Goal: Information Seeking & Learning: Learn about a topic

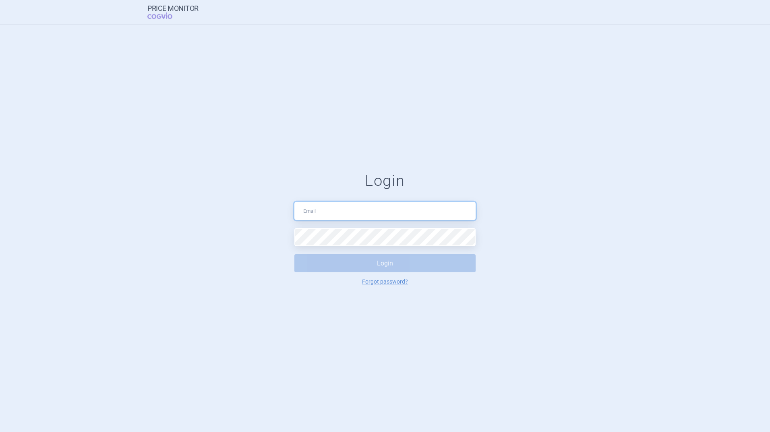
click at [319, 209] on input "text" at bounding box center [384, 211] width 181 height 18
type input "[PERSON_NAME][EMAIL_ADDRESS][PERSON_NAME][DOMAIN_NAME]"
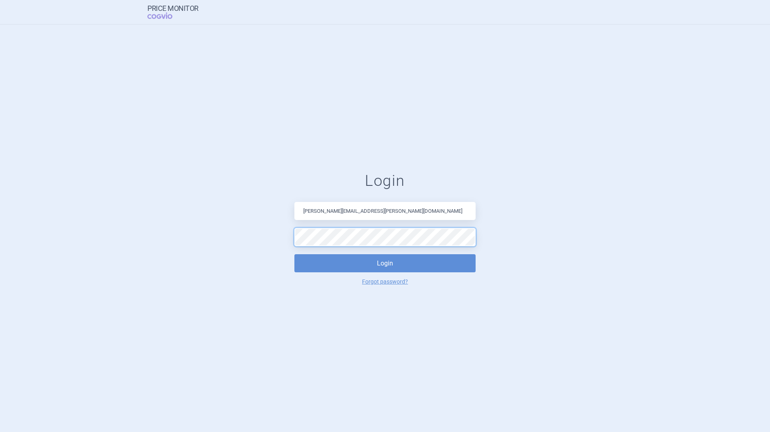
click at [294, 254] on button "Login" at bounding box center [384, 263] width 181 height 18
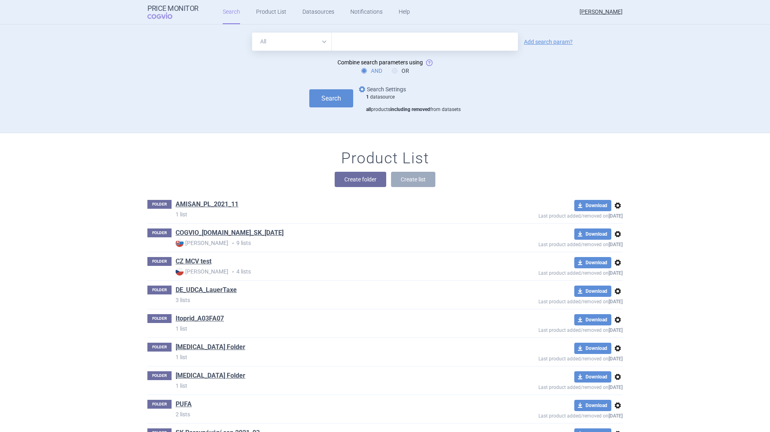
click at [379, 89] on link "options Search Settings" at bounding box center [381, 90] width 49 height 10
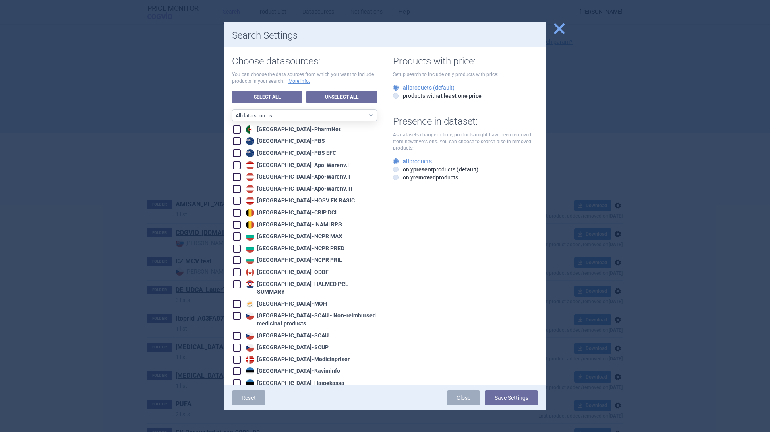
click at [559, 30] on span "close" at bounding box center [559, 29] width 14 height 14
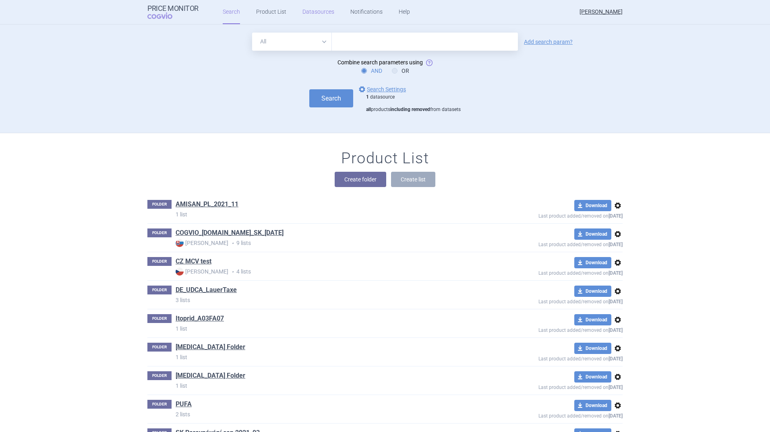
click at [310, 10] on link "Datasources" at bounding box center [318, 12] width 32 height 24
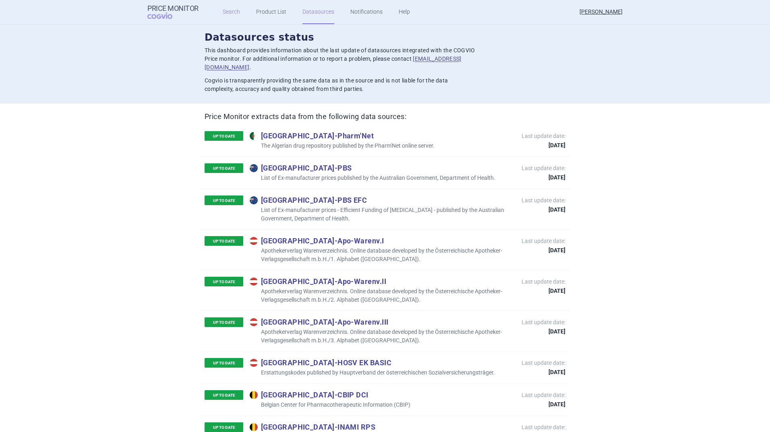
click at [223, 12] on link "Search" at bounding box center [231, 12] width 17 height 24
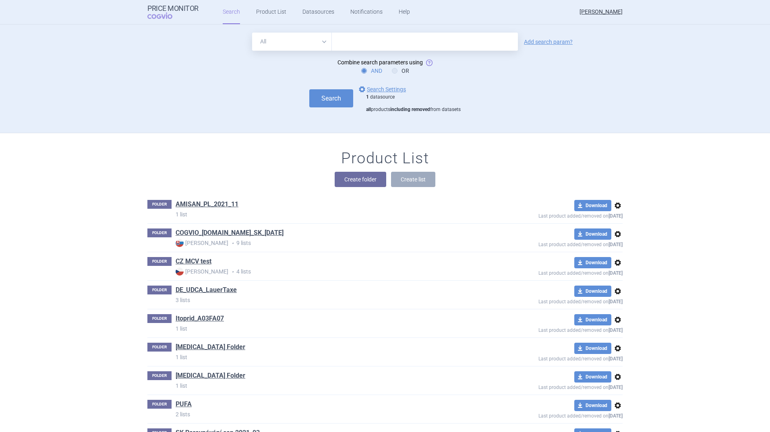
click at [323, 39] on select "All Brand Name ATC Company Active Substance Country Newer than" at bounding box center [292, 42] width 80 height 18
select select "atc"
click at [252, 33] on select "All Brand Name ATC Company Active Substance Country Newer than" at bounding box center [292, 42] width 80 height 18
click at [340, 39] on input "text" at bounding box center [425, 42] width 186 height 18
type input "A05AA02"
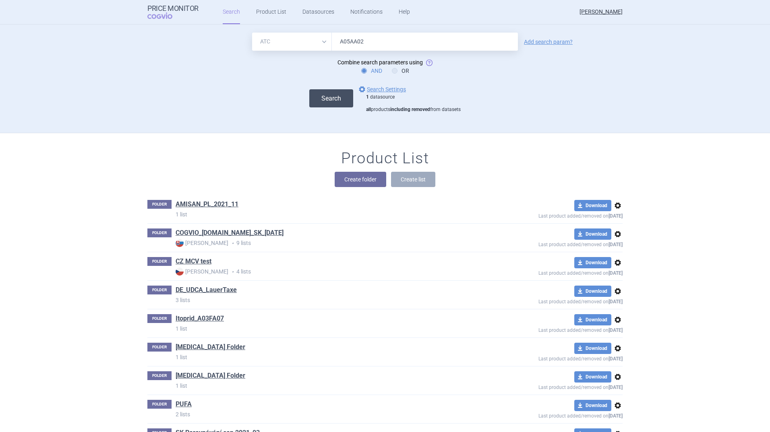
click at [321, 95] on button "Search" at bounding box center [331, 98] width 44 height 18
select select "atc"
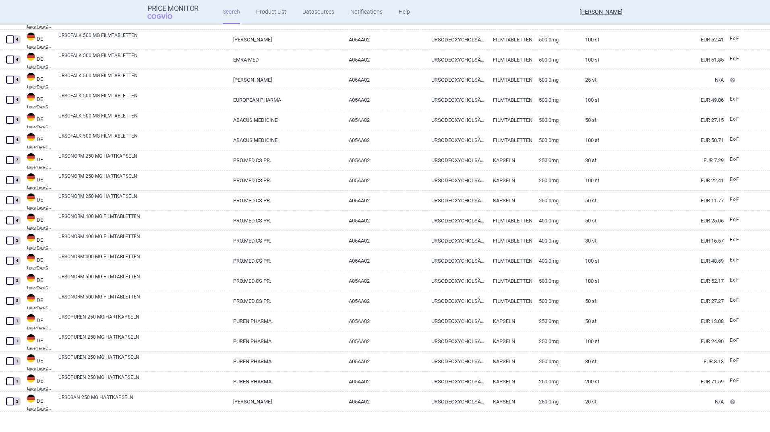
scroll to position [1186, 0]
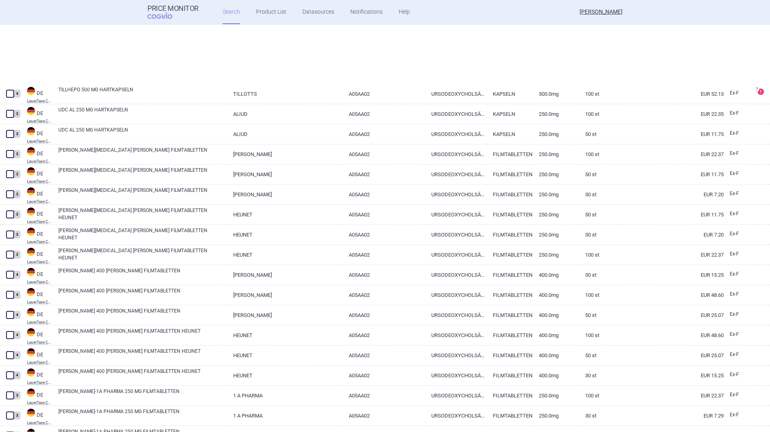
select select "atc"
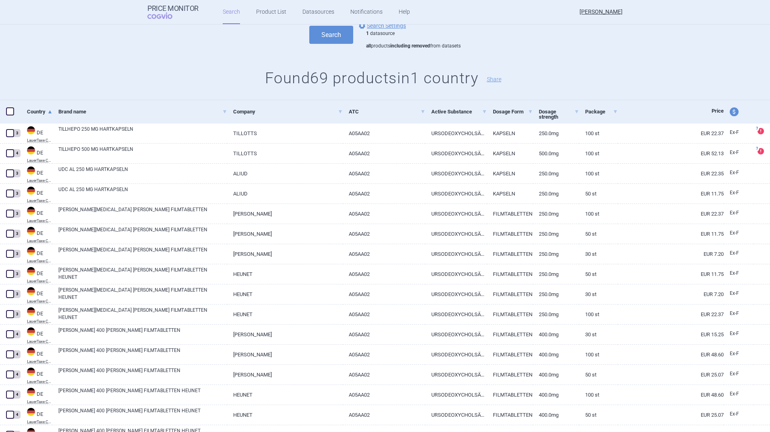
scroll to position [81, 0]
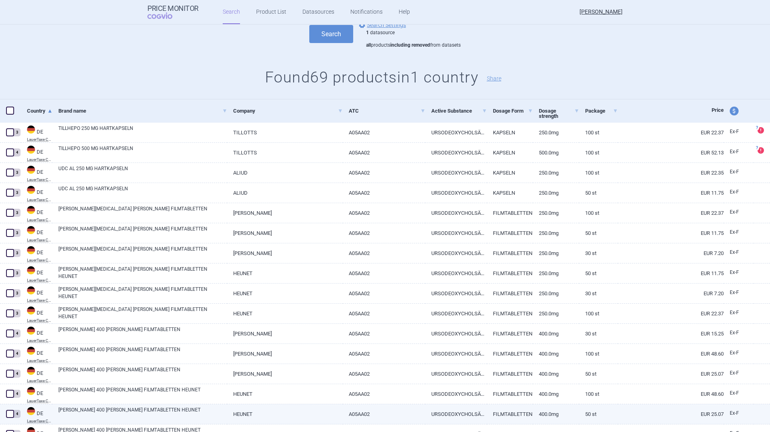
click at [8, 414] on span at bounding box center [10, 414] width 8 height 8
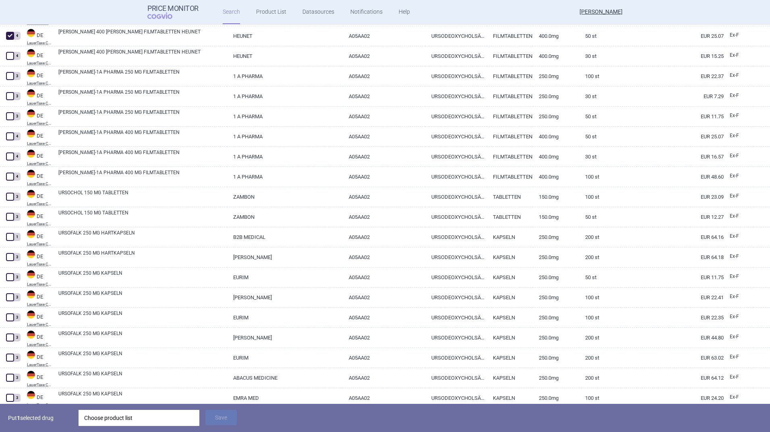
scroll to position [461, 0]
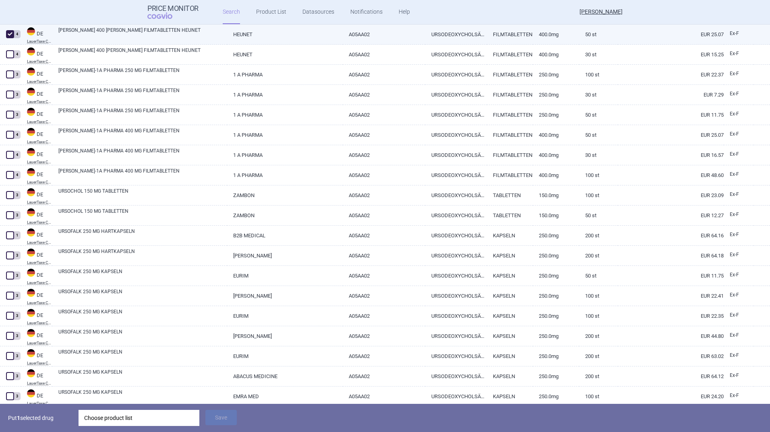
click at [7, 34] on span at bounding box center [10, 34] width 8 height 8
checkbox input "false"
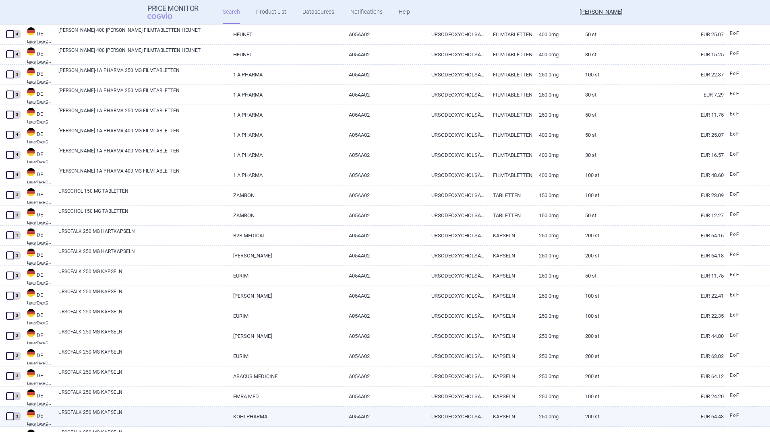
click at [9, 417] on span at bounding box center [10, 417] width 8 height 8
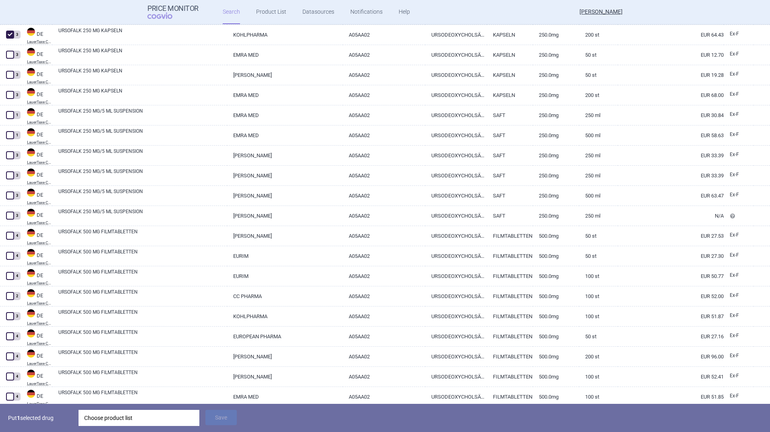
scroll to position [846, 0]
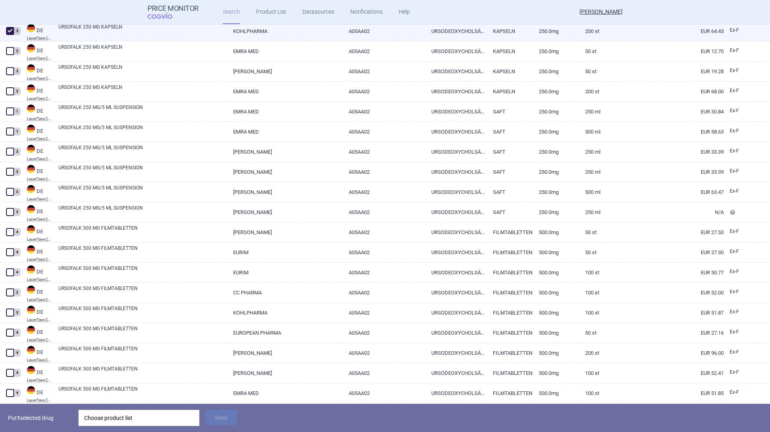
click at [8, 31] on span at bounding box center [10, 31] width 8 height 8
checkbox input "false"
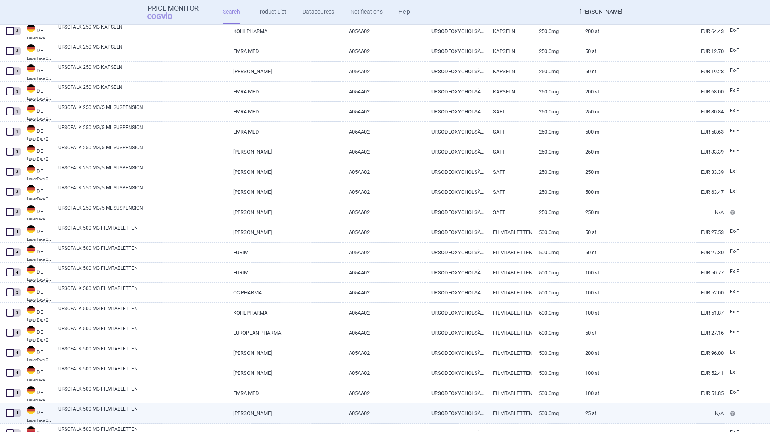
click at [12, 411] on span at bounding box center [10, 413] width 8 height 8
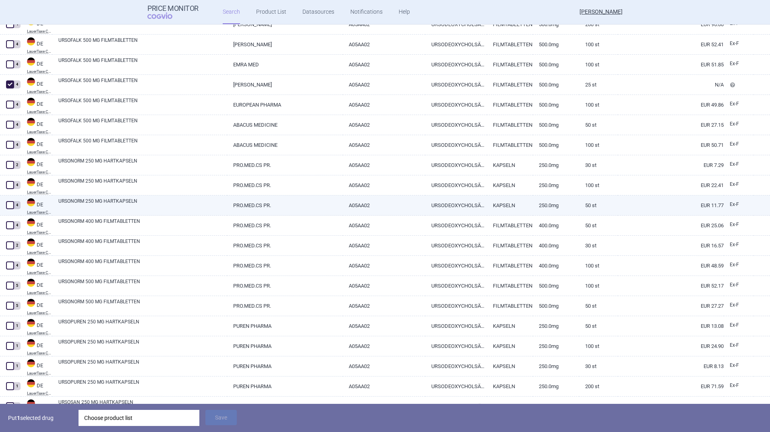
scroll to position [1209, 0]
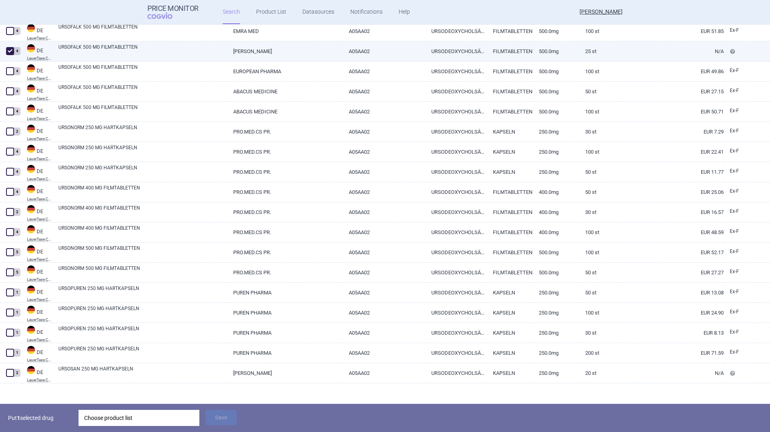
click at [9, 51] on span at bounding box center [10, 51] width 8 height 8
checkbox input "false"
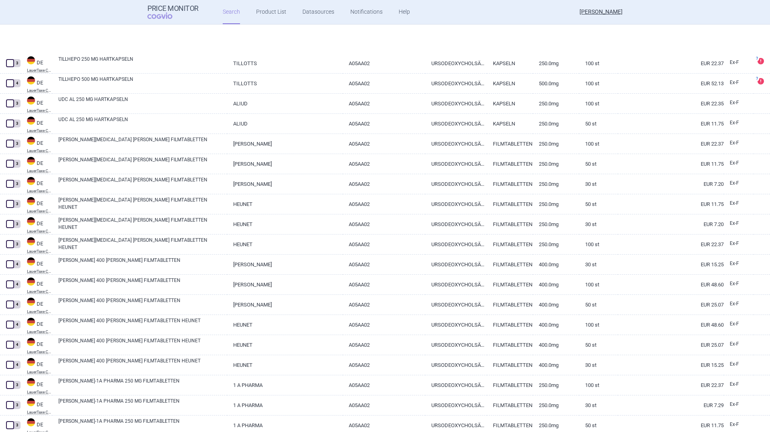
select select "atc"
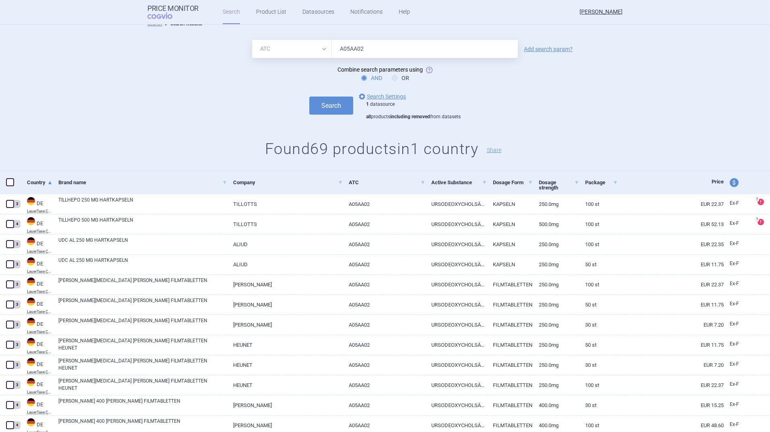
scroll to position [0, 0]
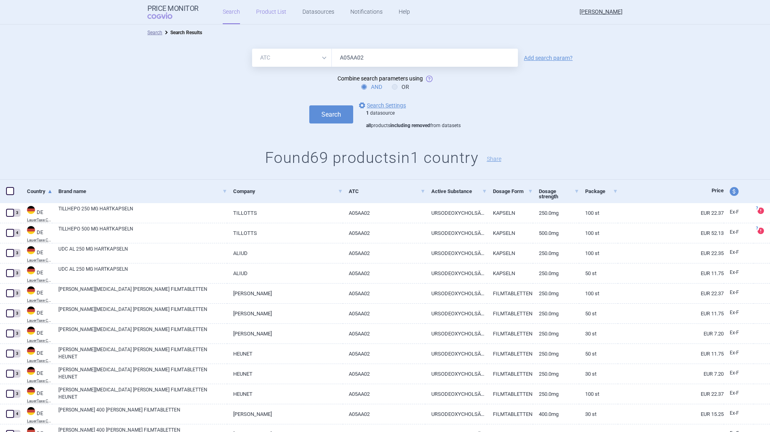
click at [273, 12] on link "Product List" at bounding box center [271, 12] width 30 height 24
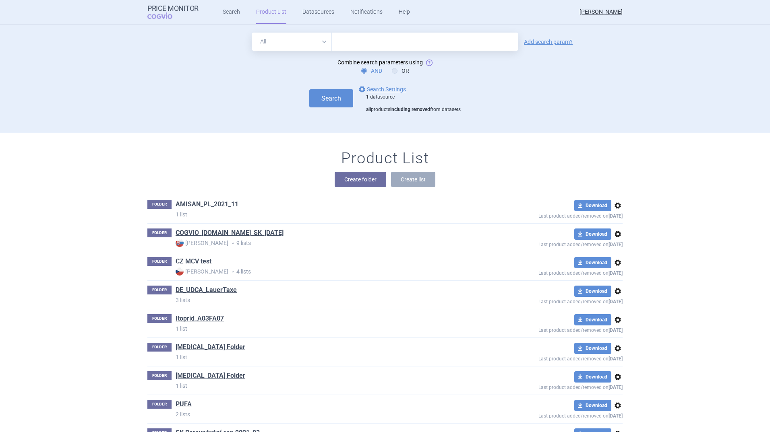
scroll to position [109, 0]
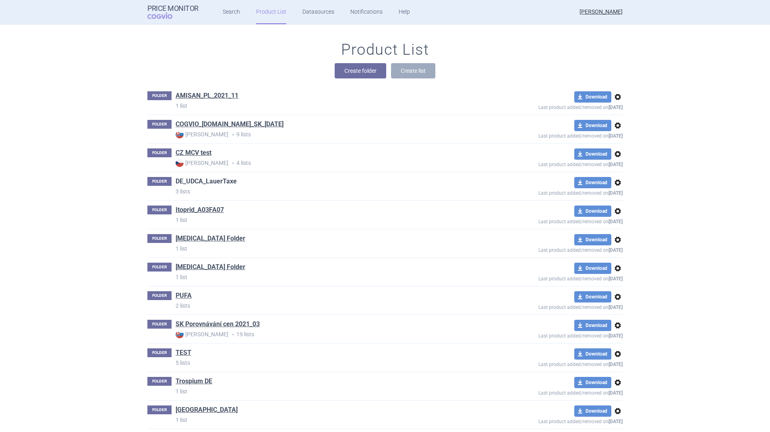
click at [197, 180] on link "DE_UDCA_LauerTaxe" at bounding box center [206, 181] width 61 height 9
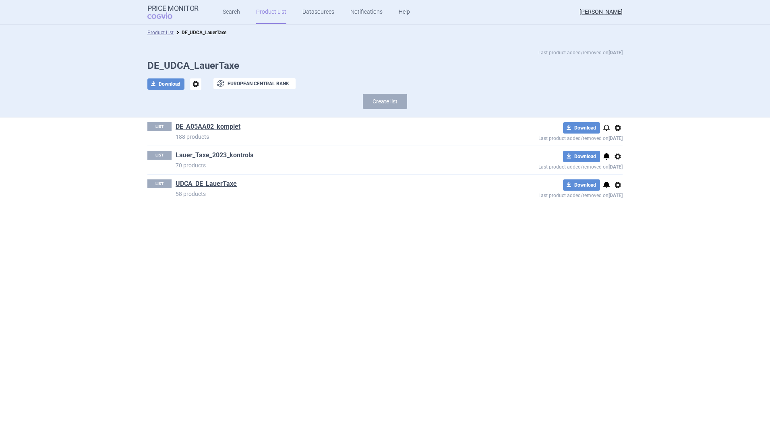
click at [220, 155] on link "Lauer_Taxe_2023_kontrola" at bounding box center [215, 155] width 78 height 9
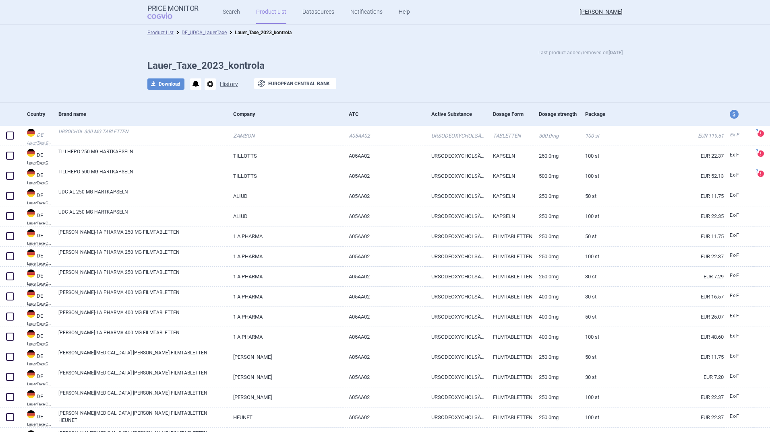
click at [224, 84] on button "History" at bounding box center [229, 84] width 18 height 6
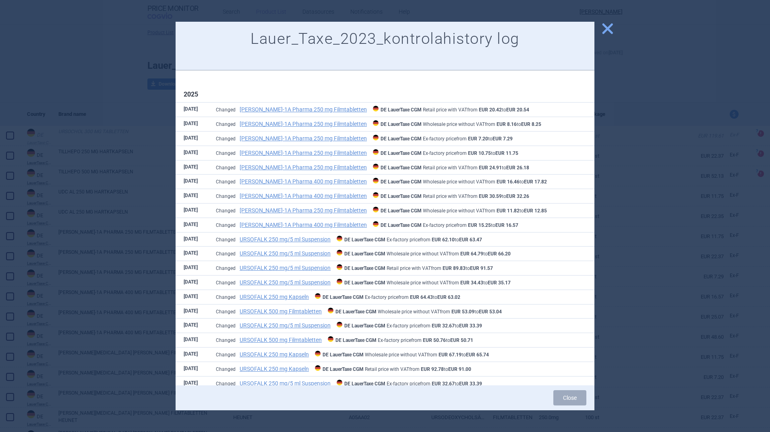
click at [607, 28] on span "close" at bounding box center [607, 29] width 14 height 14
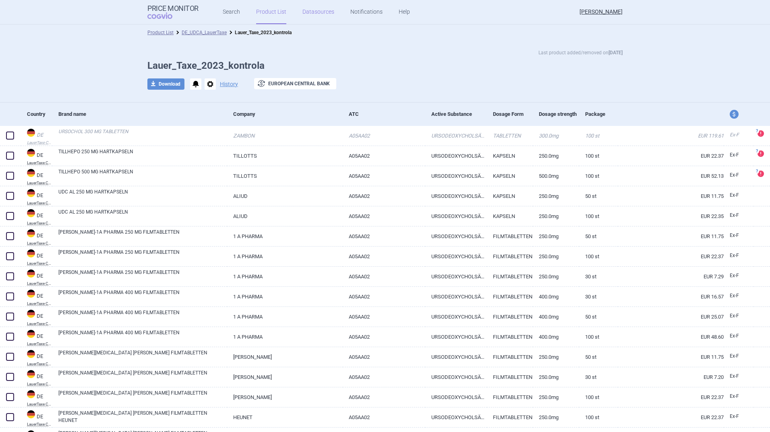
click at [316, 11] on link "Datasources" at bounding box center [318, 12] width 32 height 24
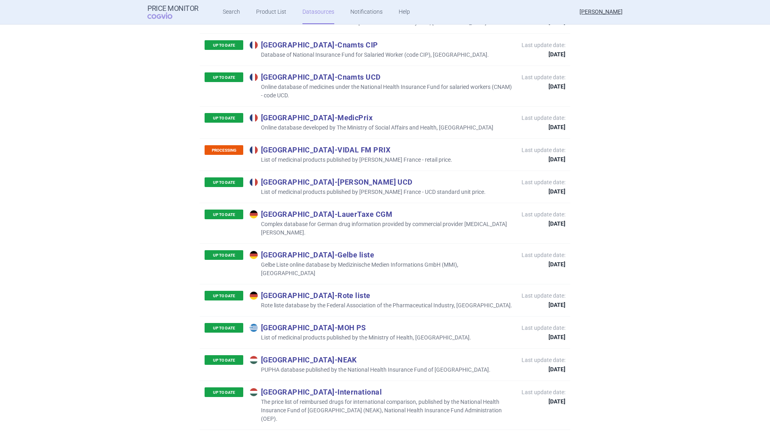
scroll to position [1007, 0]
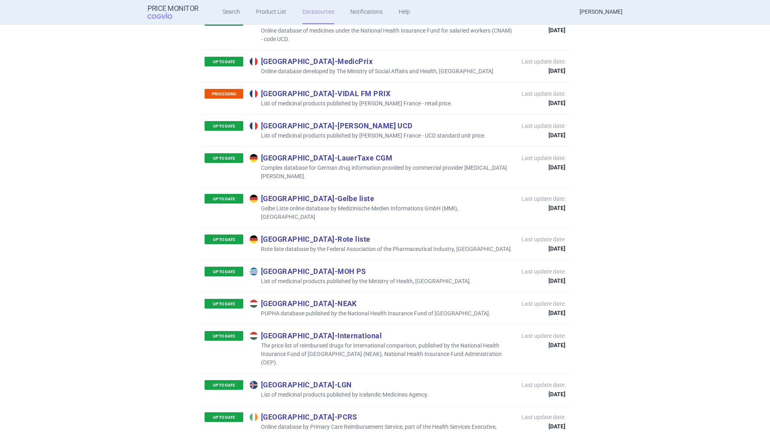
click at [610, 13] on link "[PERSON_NAME]" at bounding box center [600, 12] width 43 height 24
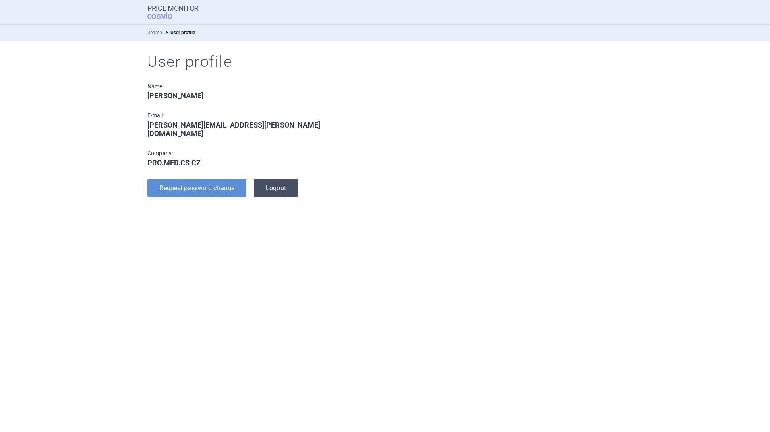
click at [273, 180] on button "Logout" at bounding box center [276, 188] width 44 height 18
